Goal: Check status: Check status

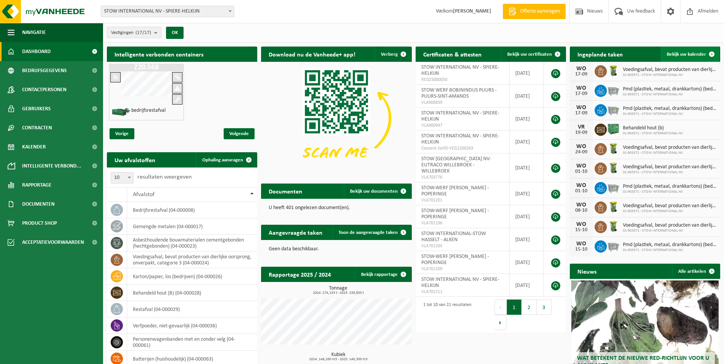
click at [694, 55] on span "Bekijk uw kalender" at bounding box center [685, 54] width 39 height 5
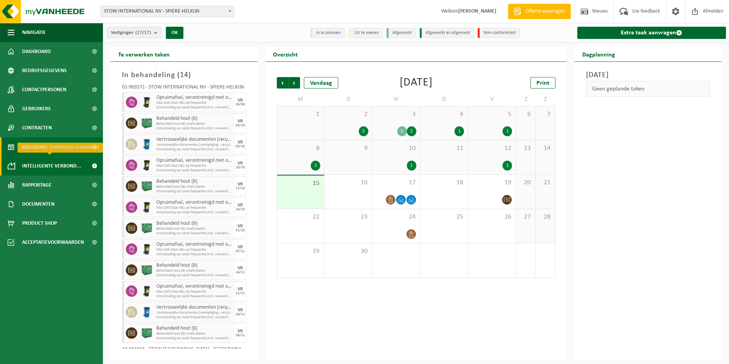
click at [42, 166] on span "Intelligente verbond..." at bounding box center [51, 165] width 59 height 19
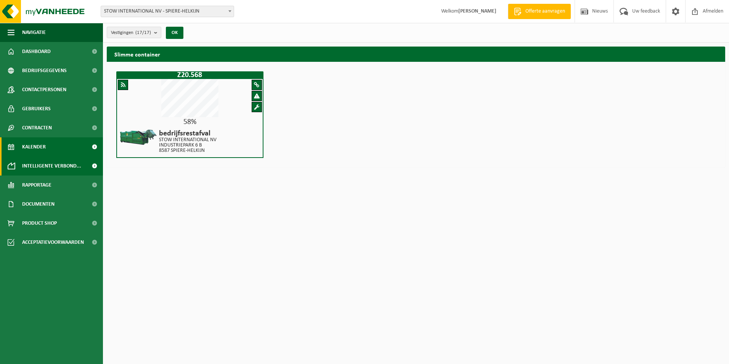
click at [31, 147] on span "Kalender" at bounding box center [34, 146] width 24 height 19
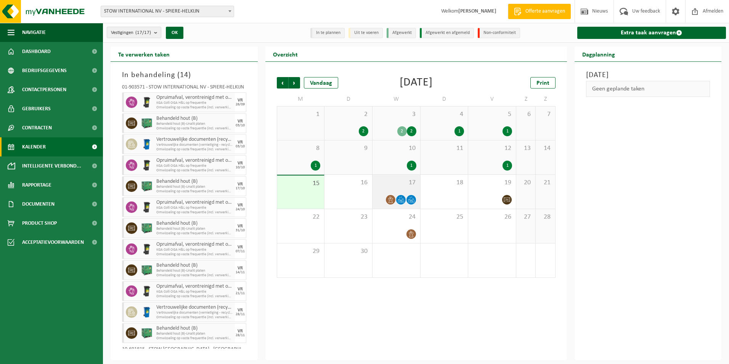
click at [385, 199] on div at bounding box center [396, 200] width 40 height 10
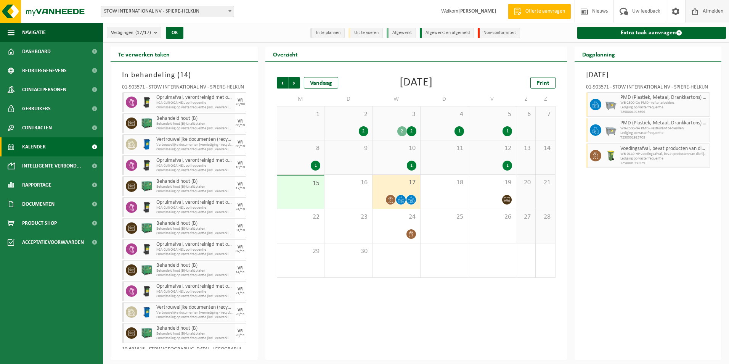
click at [711, 6] on span "Afmelden" at bounding box center [713, 11] width 24 height 23
